Goal: Task Accomplishment & Management: Manage account settings

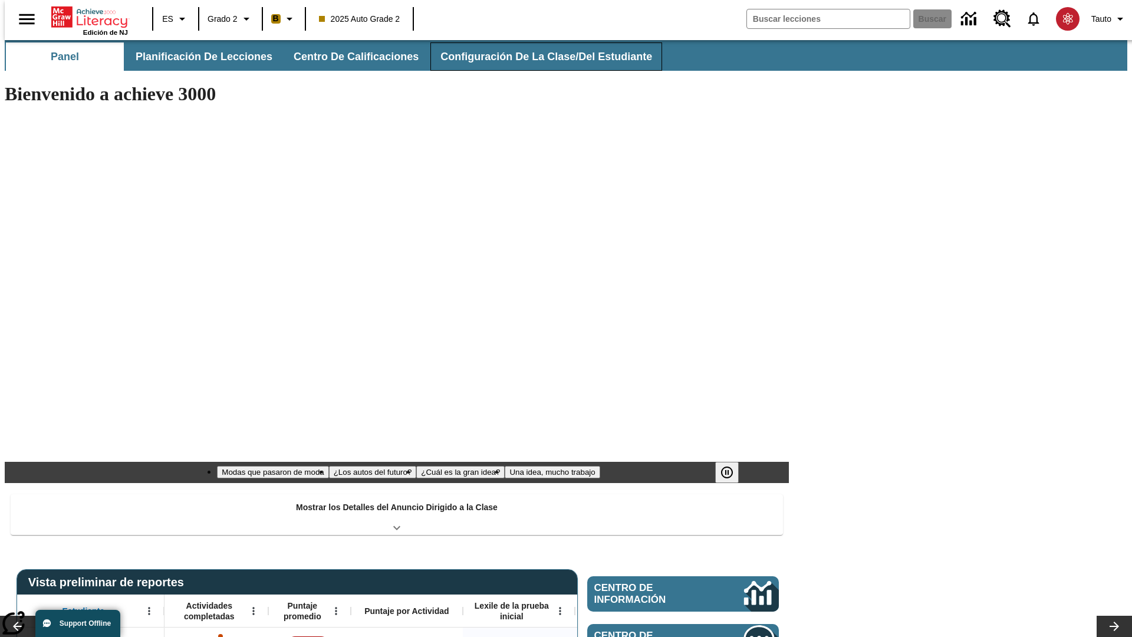
click at [533, 57] on span "Configuración de la clase/del estudiante" at bounding box center [546, 57] width 212 height 14
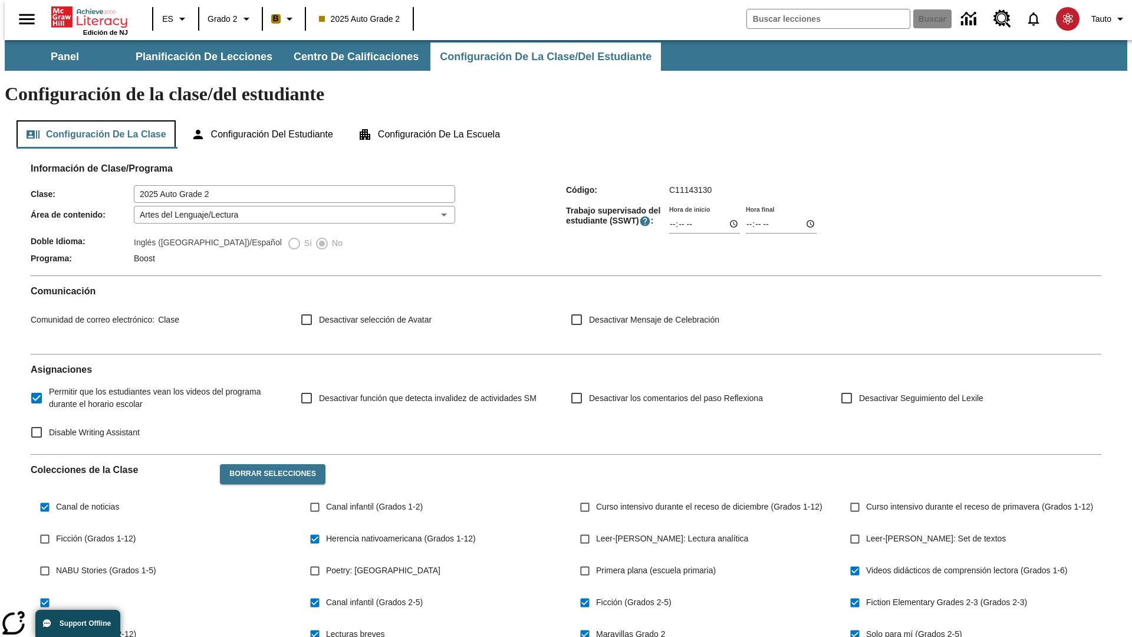
click at [92, 120] on button "Configuración de la clase" at bounding box center [96, 134] width 159 height 28
type input "17:35"
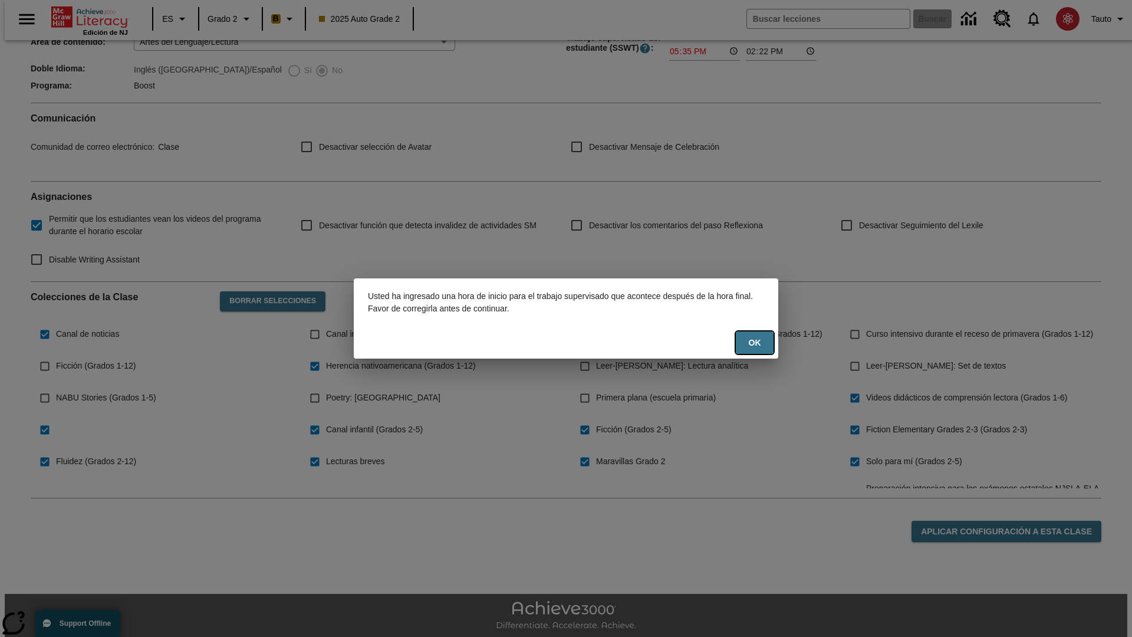
click at [754, 342] on button "OK" at bounding box center [755, 342] width 38 height 23
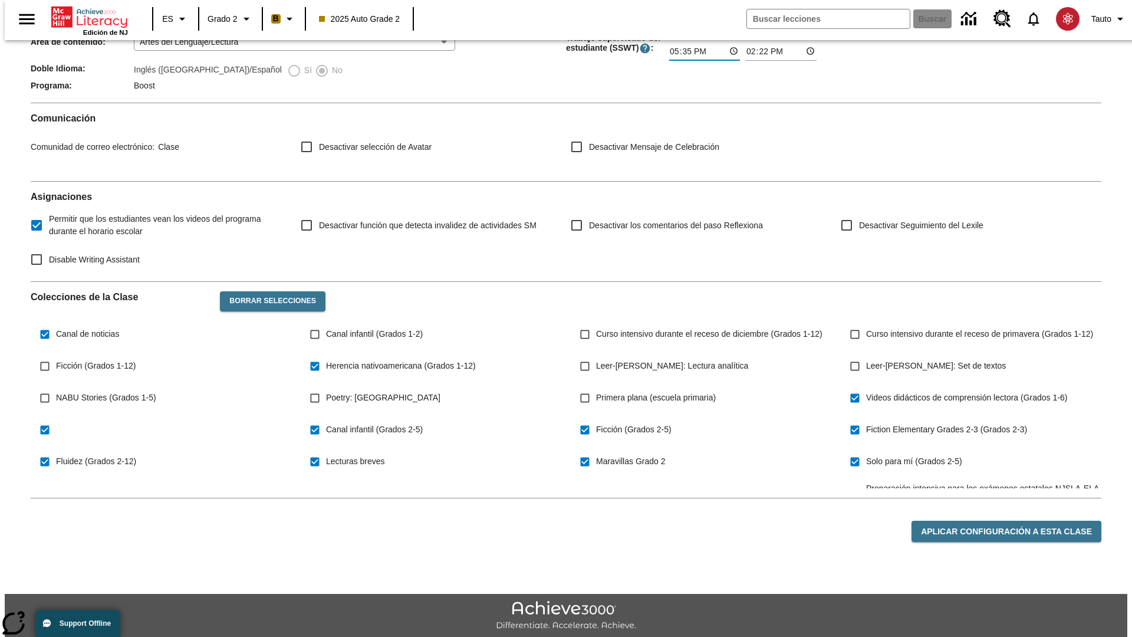
type input "17:35"
click at [1013, 520] on button "Aplicar configuración a esta clase" at bounding box center [1006, 531] width 190 height 22
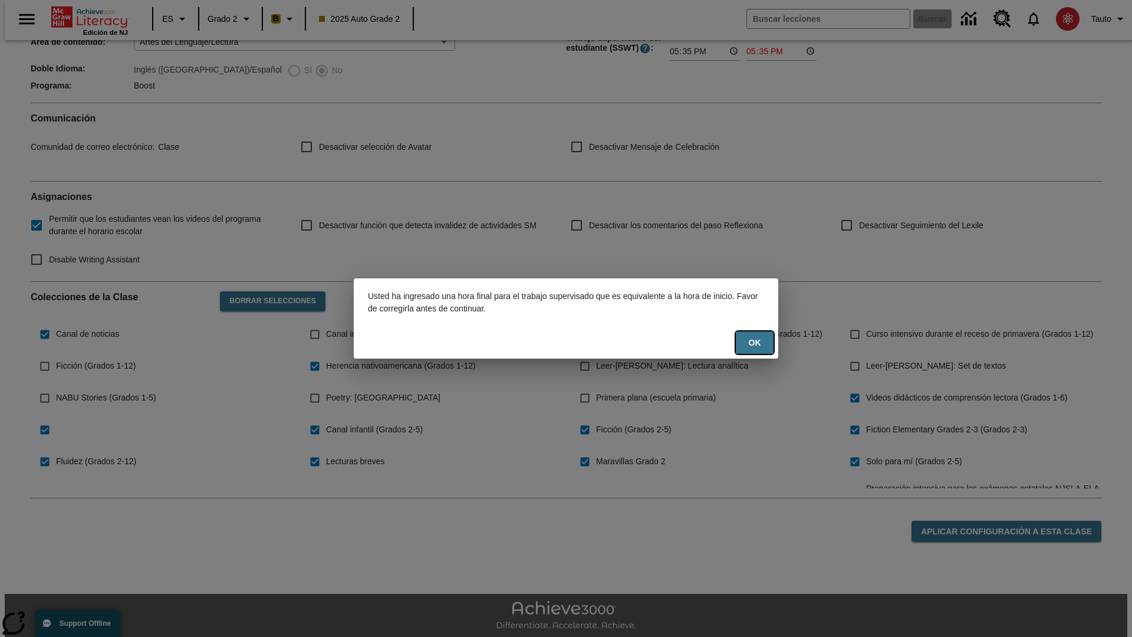
click at [754, 342] on button "OK" at bounding box center [755, 342] width 38 height 23
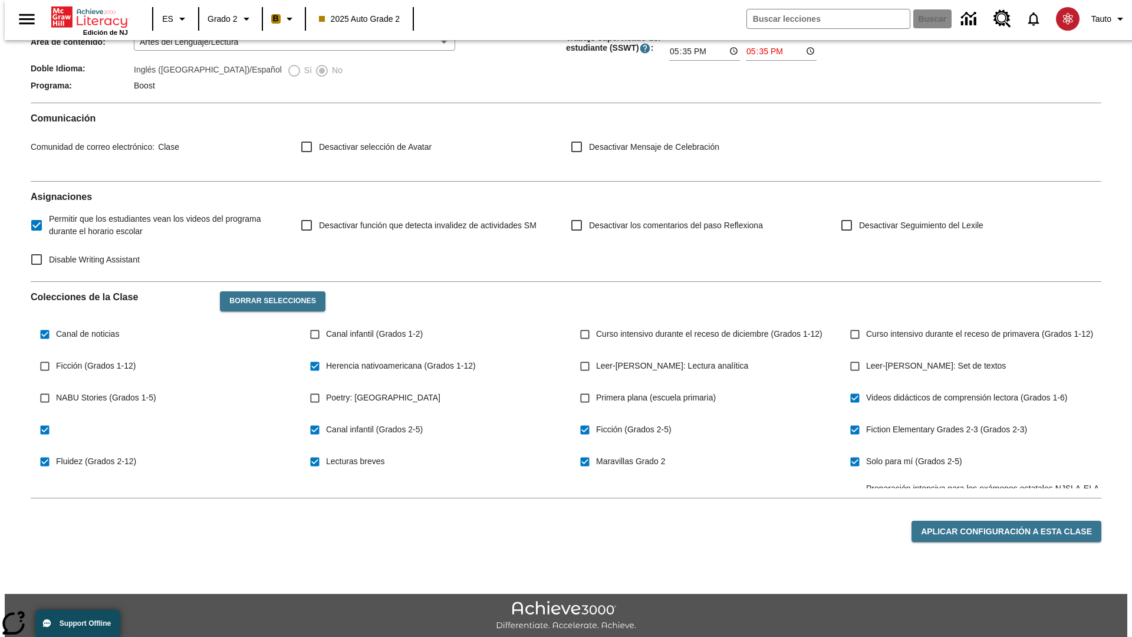
type input "23:35"
type input "23:36"
click at [1013, 520] on button "Aplicar configuración a esta clase" at bounding box center [1006, 531] width 190 height 22
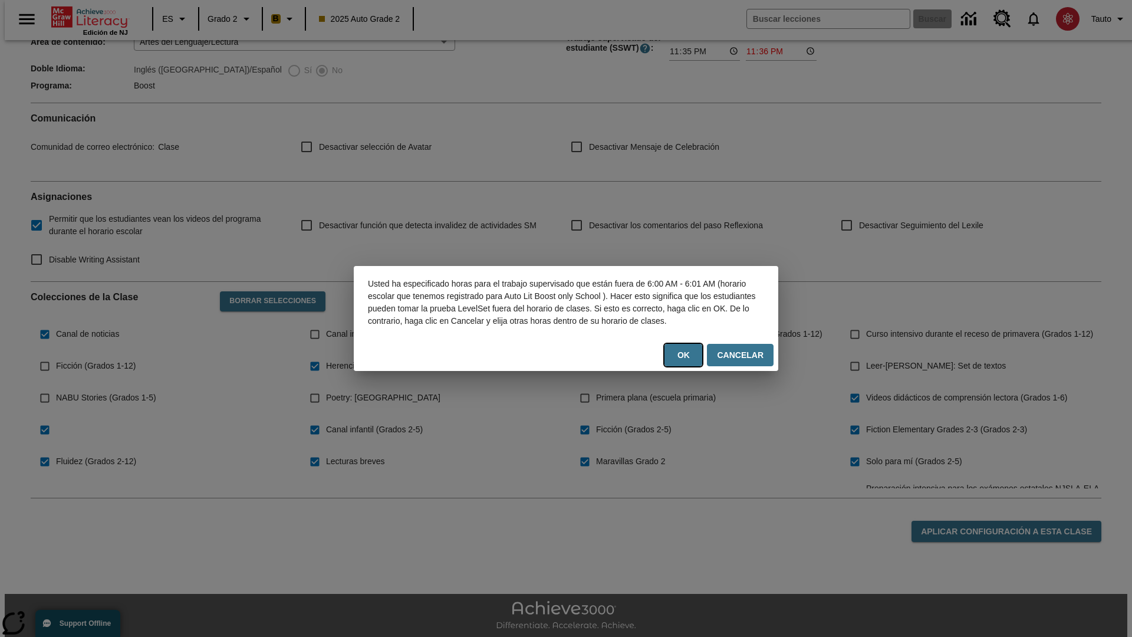
click at [687, 361] on button "OK" at bounding box center [683, 355] width 38 height 23
